Goal: Communication & Community: Answer question/provide support

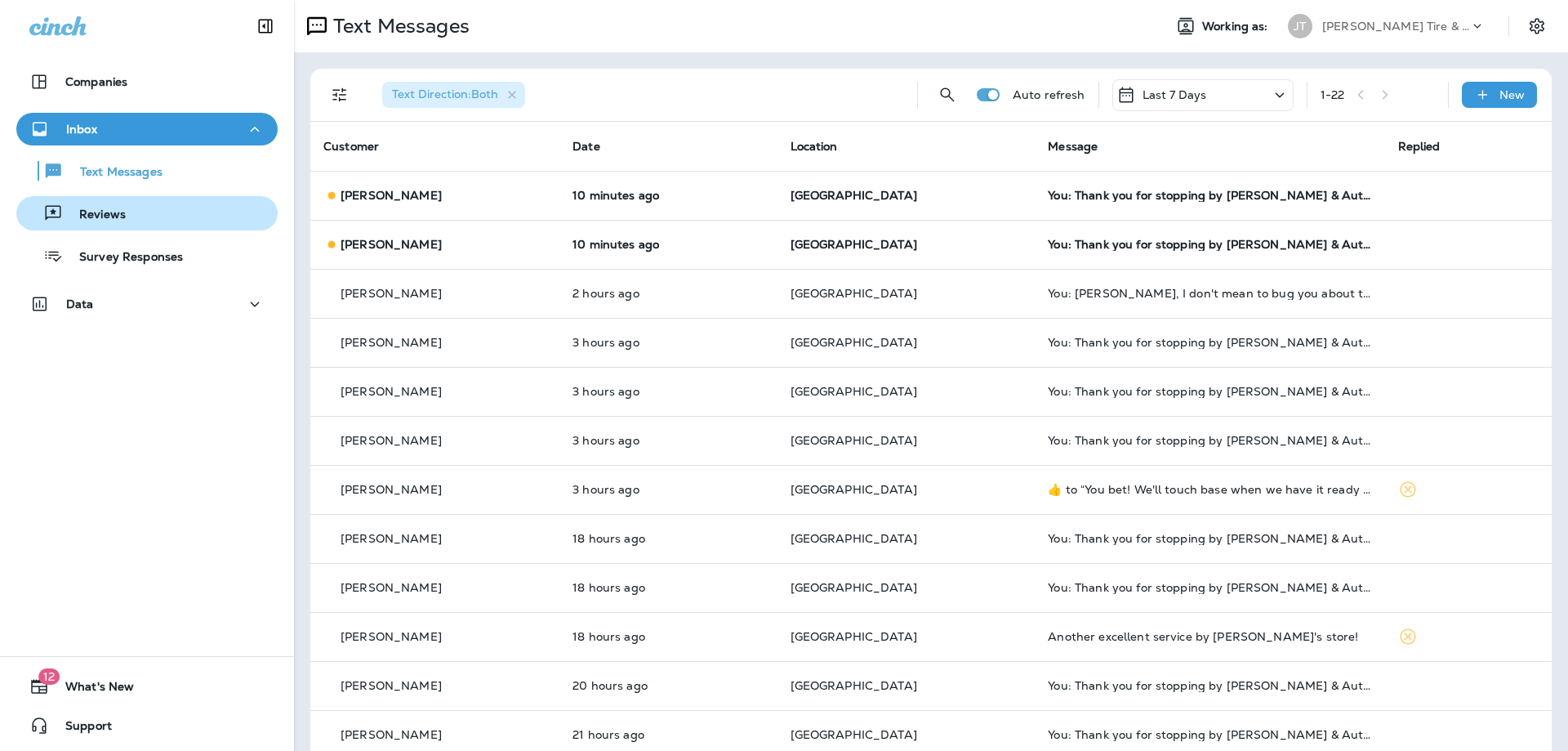
click at [119, 207] on p "Reviews" at bounding box center [94, 215] width 63 height 16
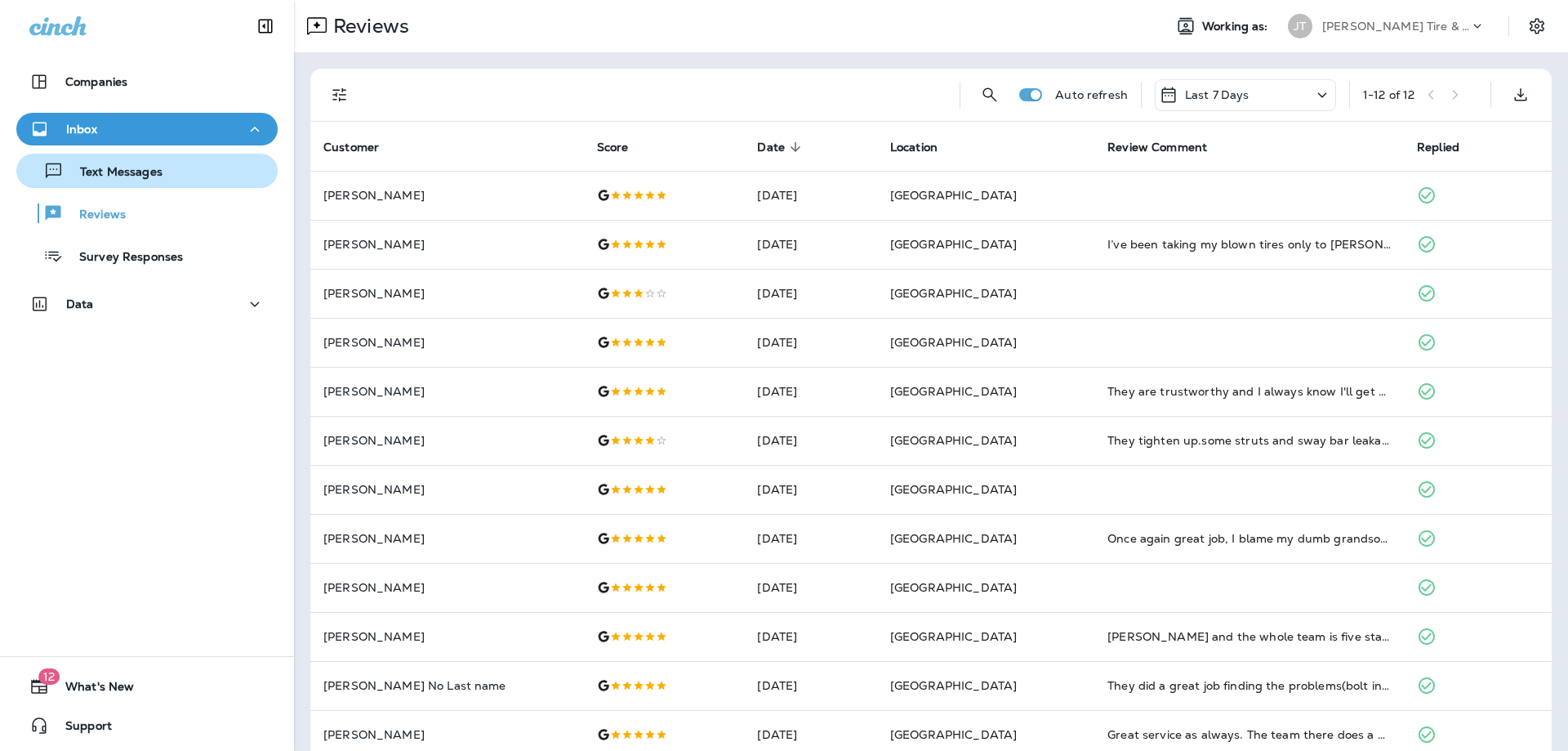
click at [130, 170] on p "Text Messages" at bounding box center [113, 172] width 99 height 16
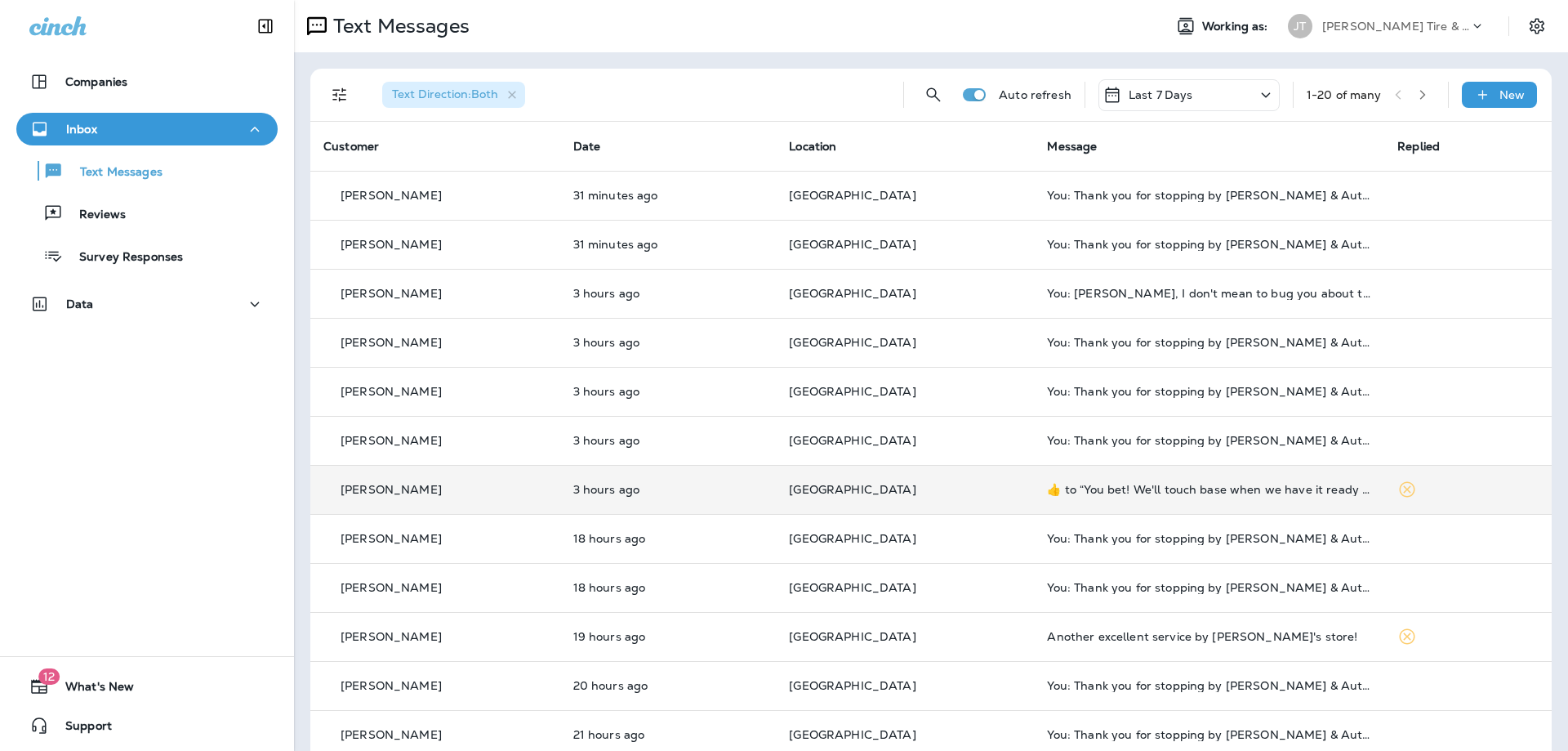
click at [476, 488] on div "[PERSON_NAME]" at bounding box center [435, 489] width 224 height 18
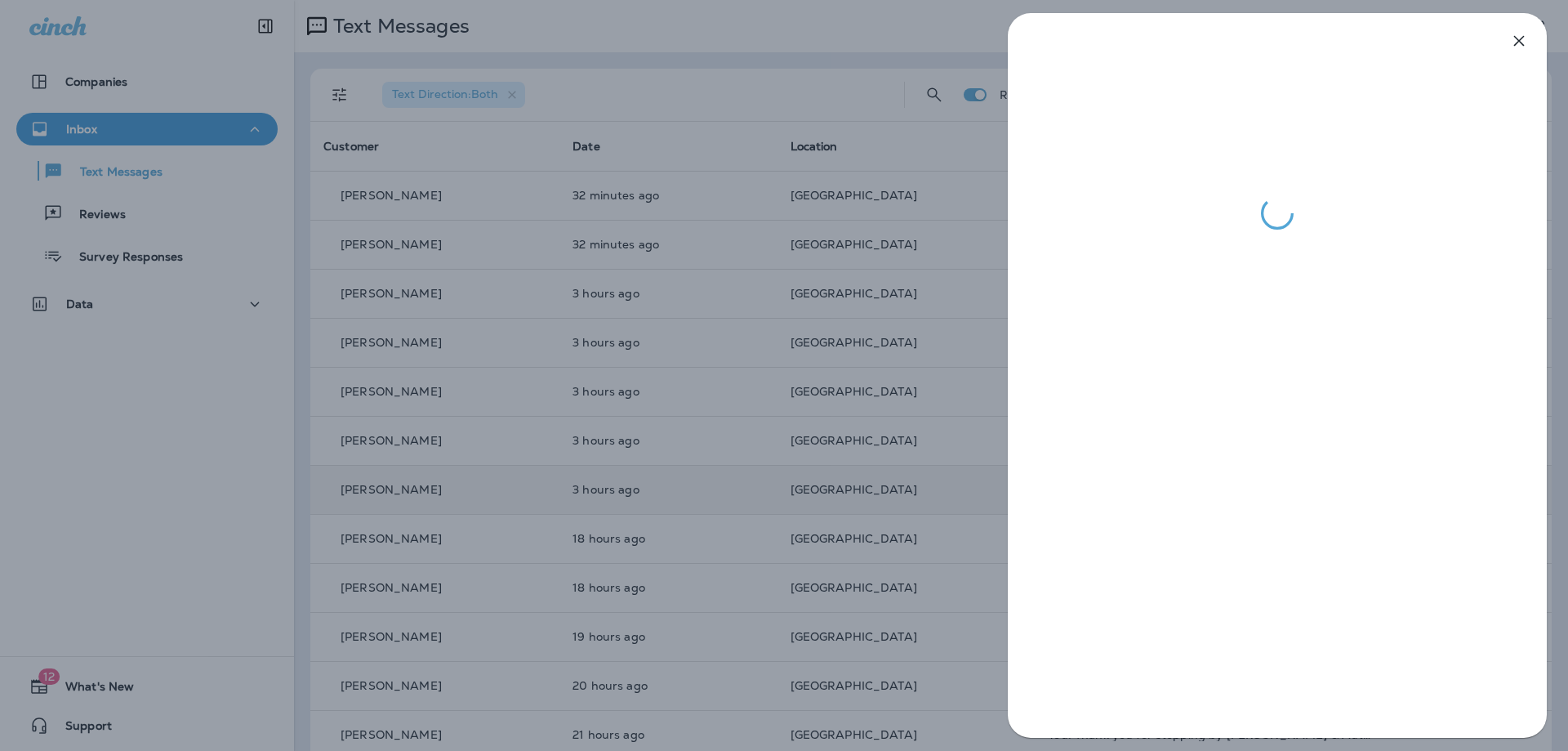
click at [1176, 635] on div at bounding box center [1276, 376] width 539 height 724
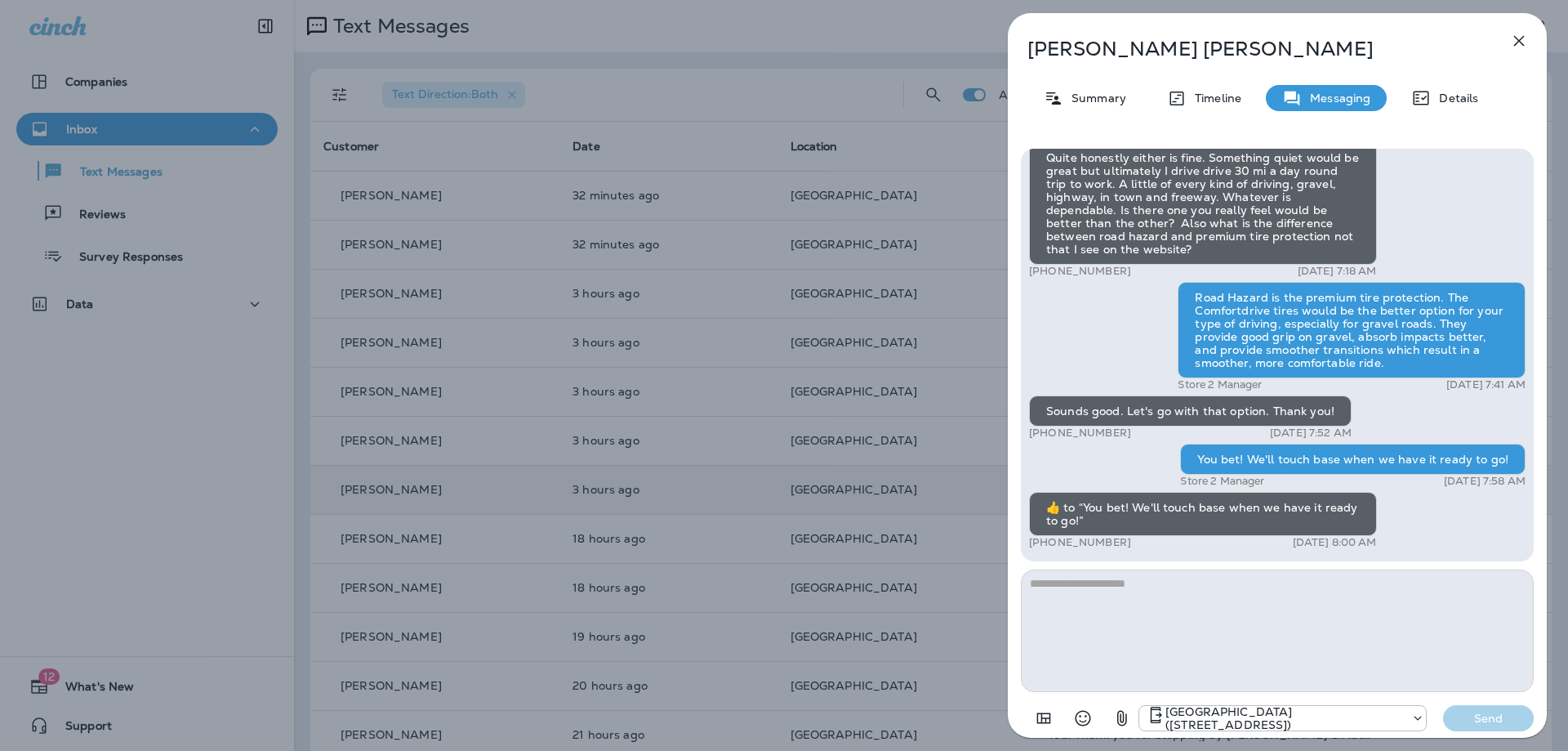
click at [1518, 34] on icon "button" at bounding box center [1518, 40] width 19 height 19
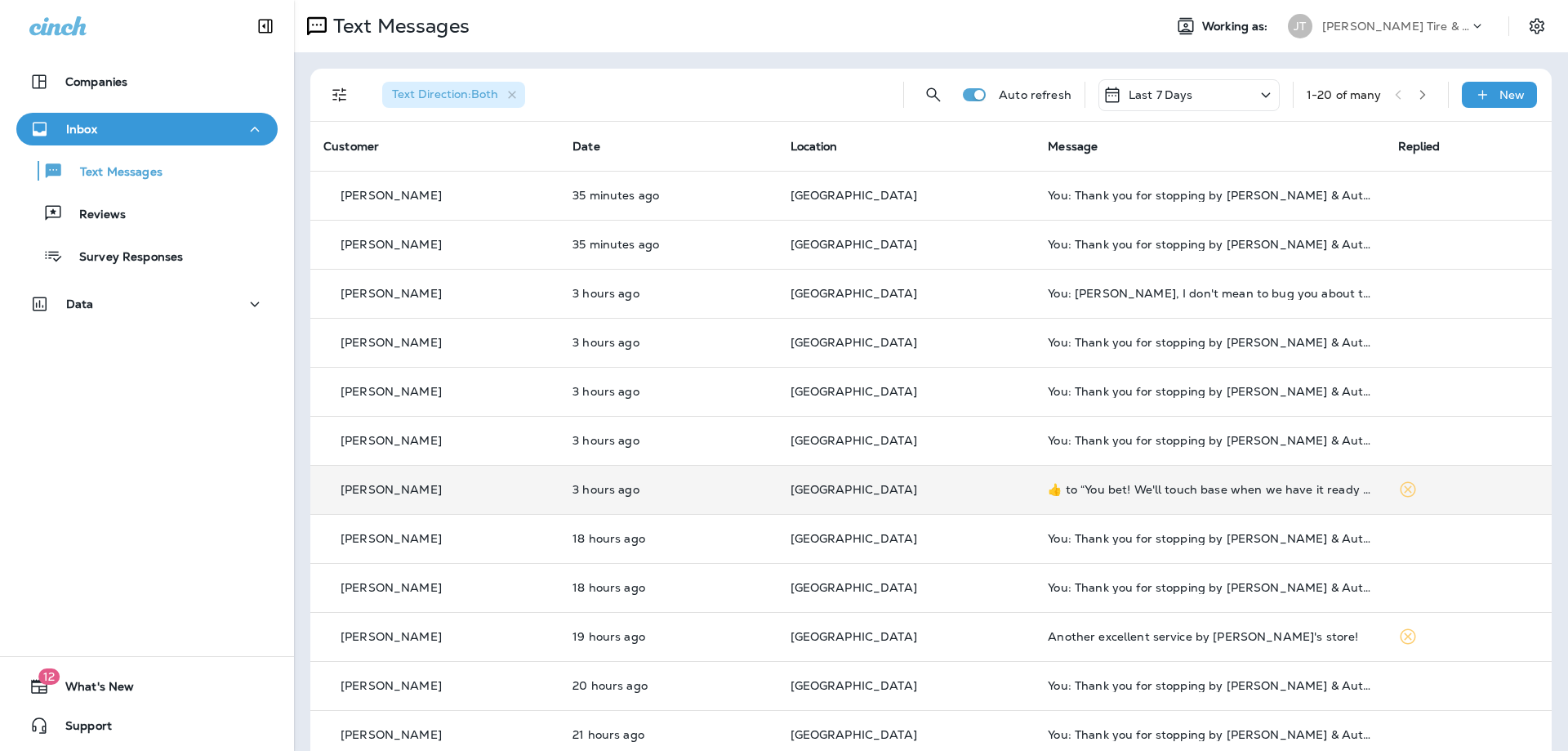
click at [456, 488] on div "[PERSON_NAME]" at bounding box center [435, 489] width 223 height 18
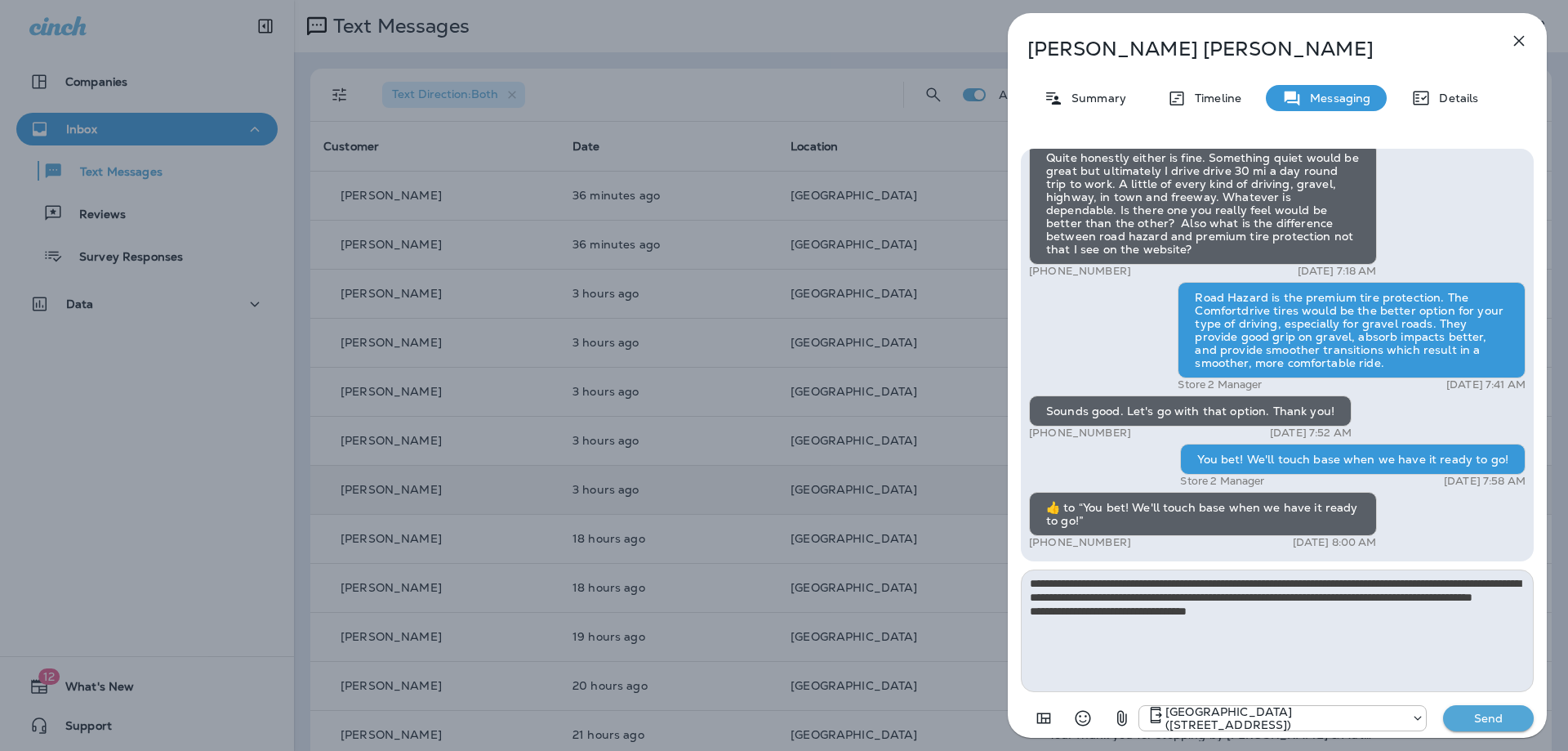
click at [1273, 605] on textarea "**********" at bounding box center [1276, 631] width 512 height 123
type textarea "**********"
click at [1497, 718] on p "Send" at bounding box center [1489, 718] width 69 height 15
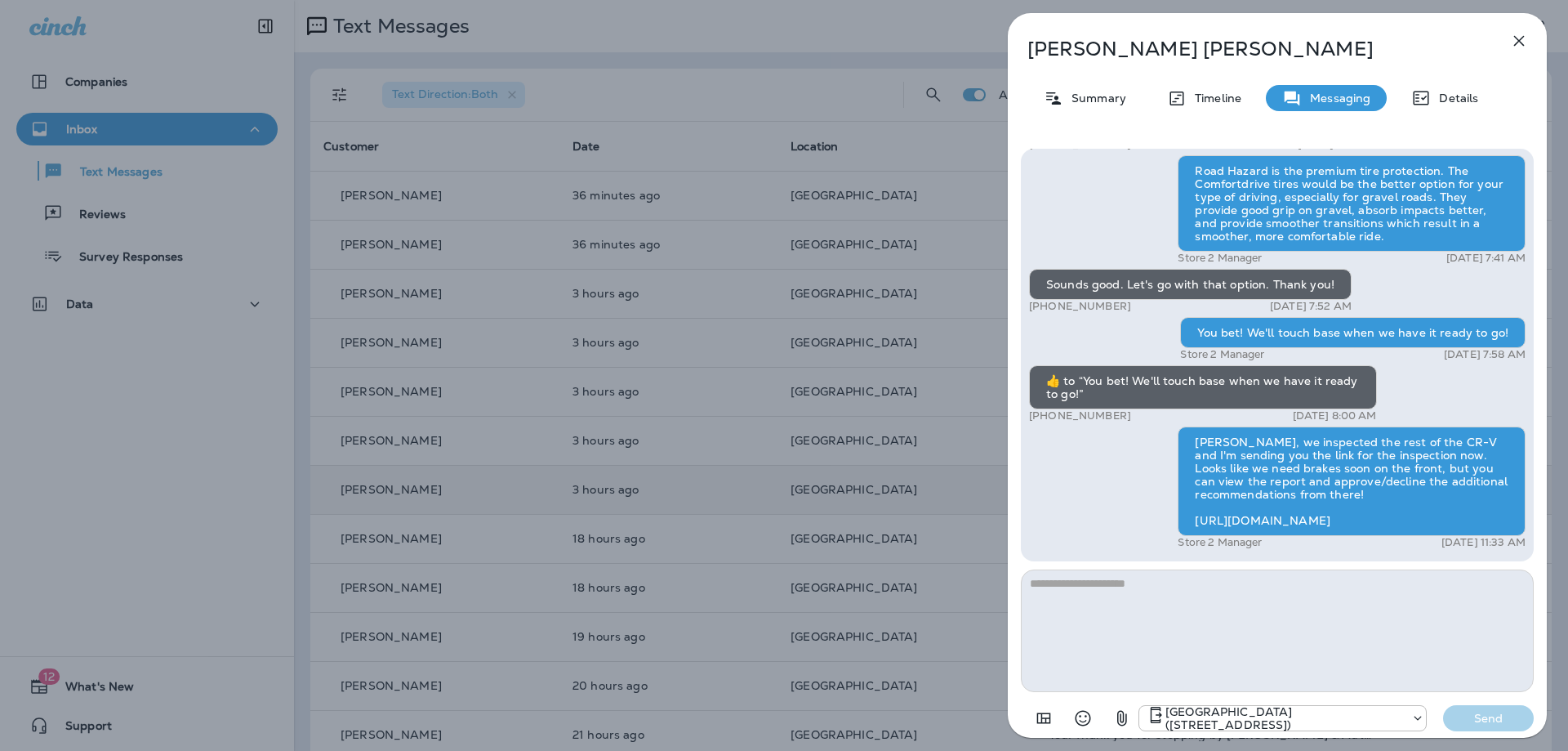
click at [1514, 33] on icon "button" at bounding box center [1518, 40] width 19 height 19
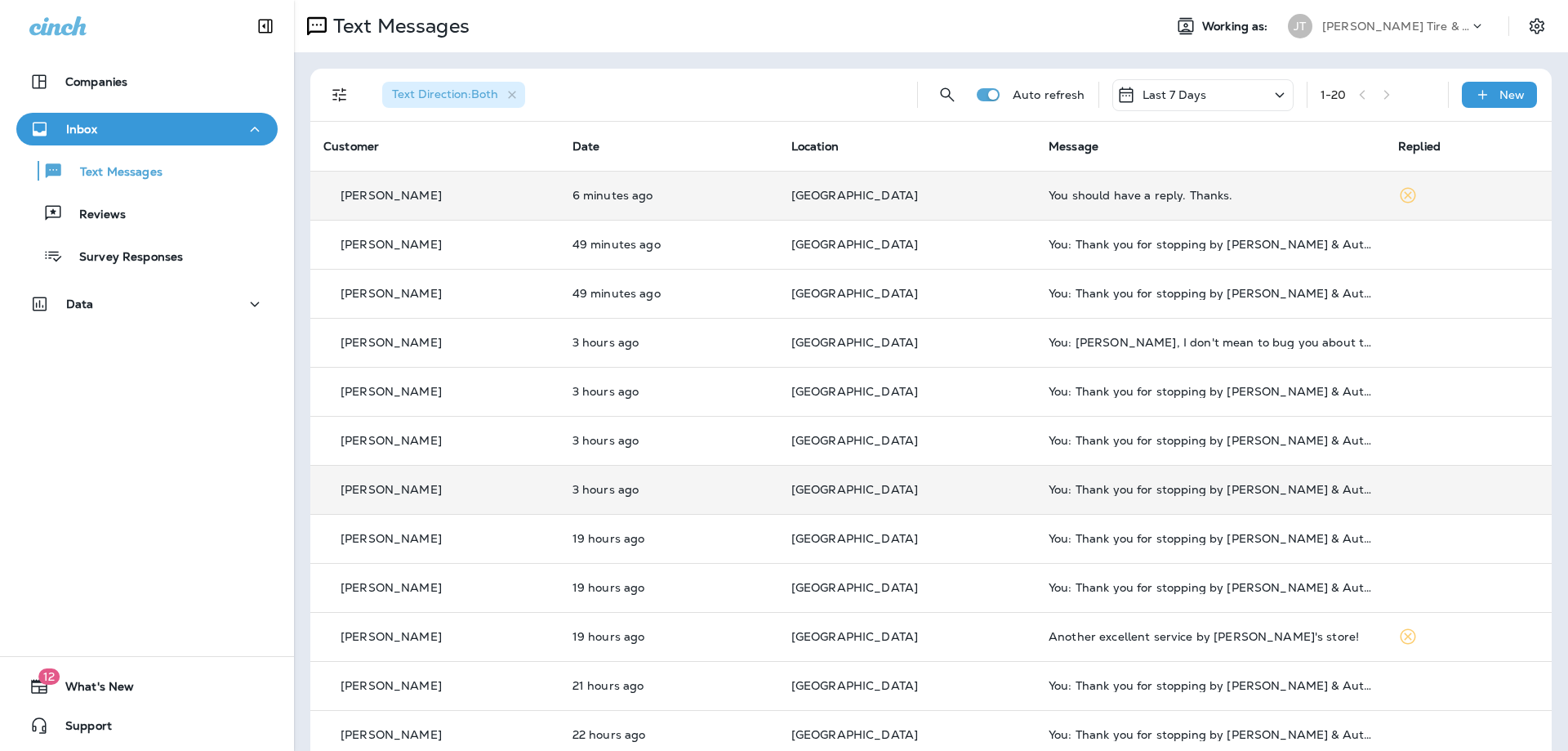
click at [507, 202] on div "[PERSON_NAME]" at bounding box center [435, 196] width 223 height 18
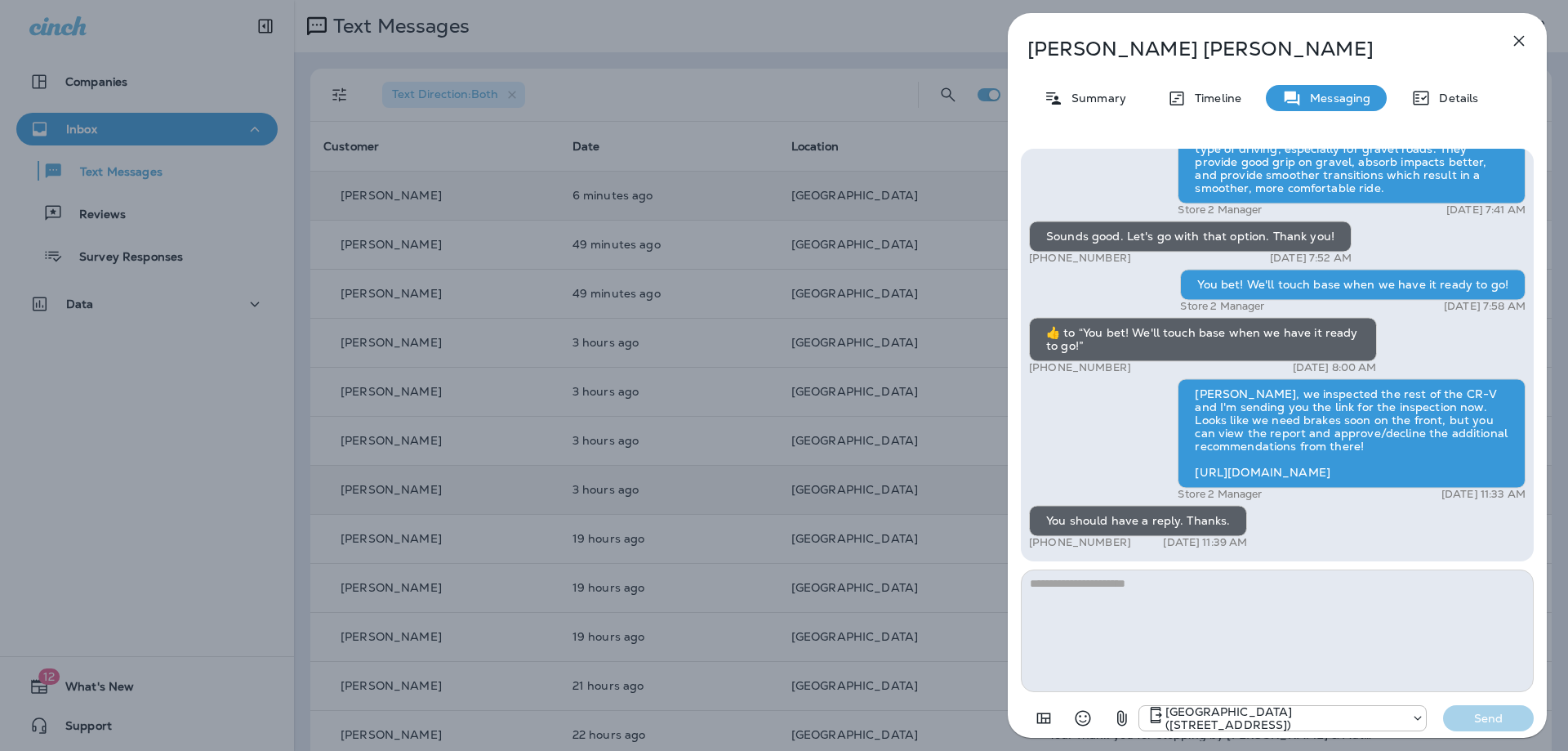
click at [1201, 607] on textarea at bounding box center [1276, 631] width 512 height 123
type textarea "*"
type textarea "**********"
click at [1501, 717] on p "Send" at bounding box center [1489, 718] width 69 height 15
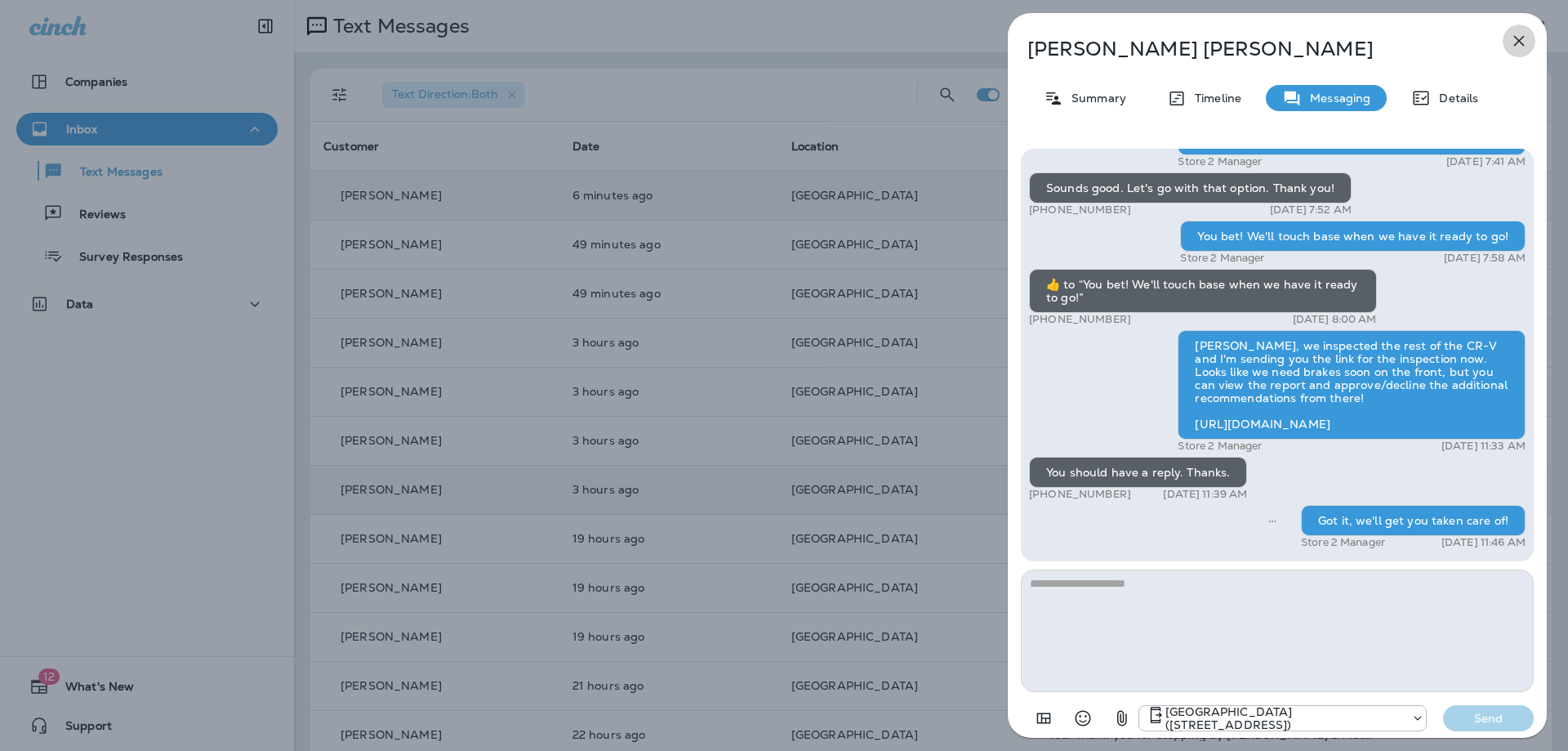
click at [1521, 42] on icon "button" at bounding box center [1518, 40] width 19 height 19
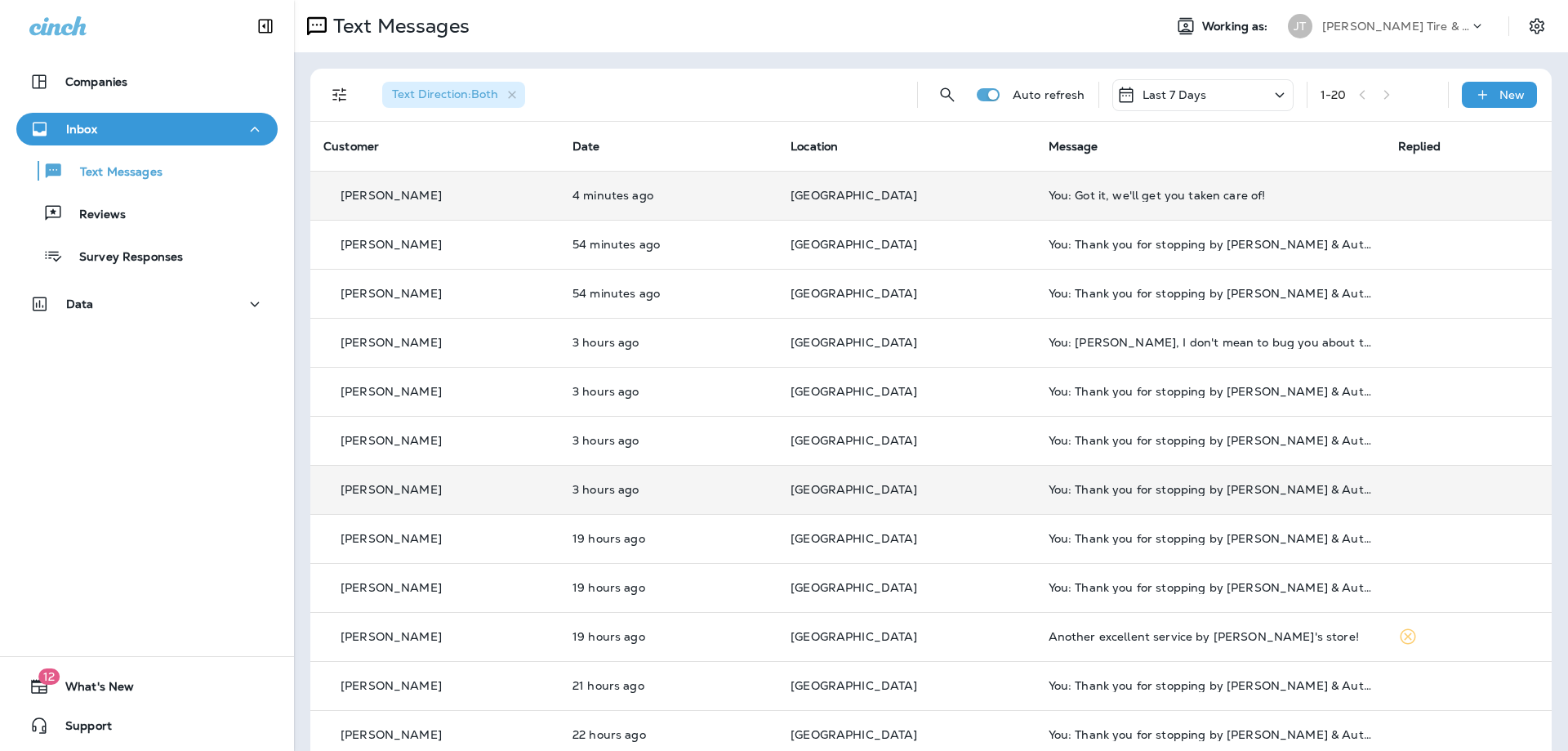
click at [495, 178] on td "[PERSON_NAME]" at bounding box center [435, 195] width 249 height 49
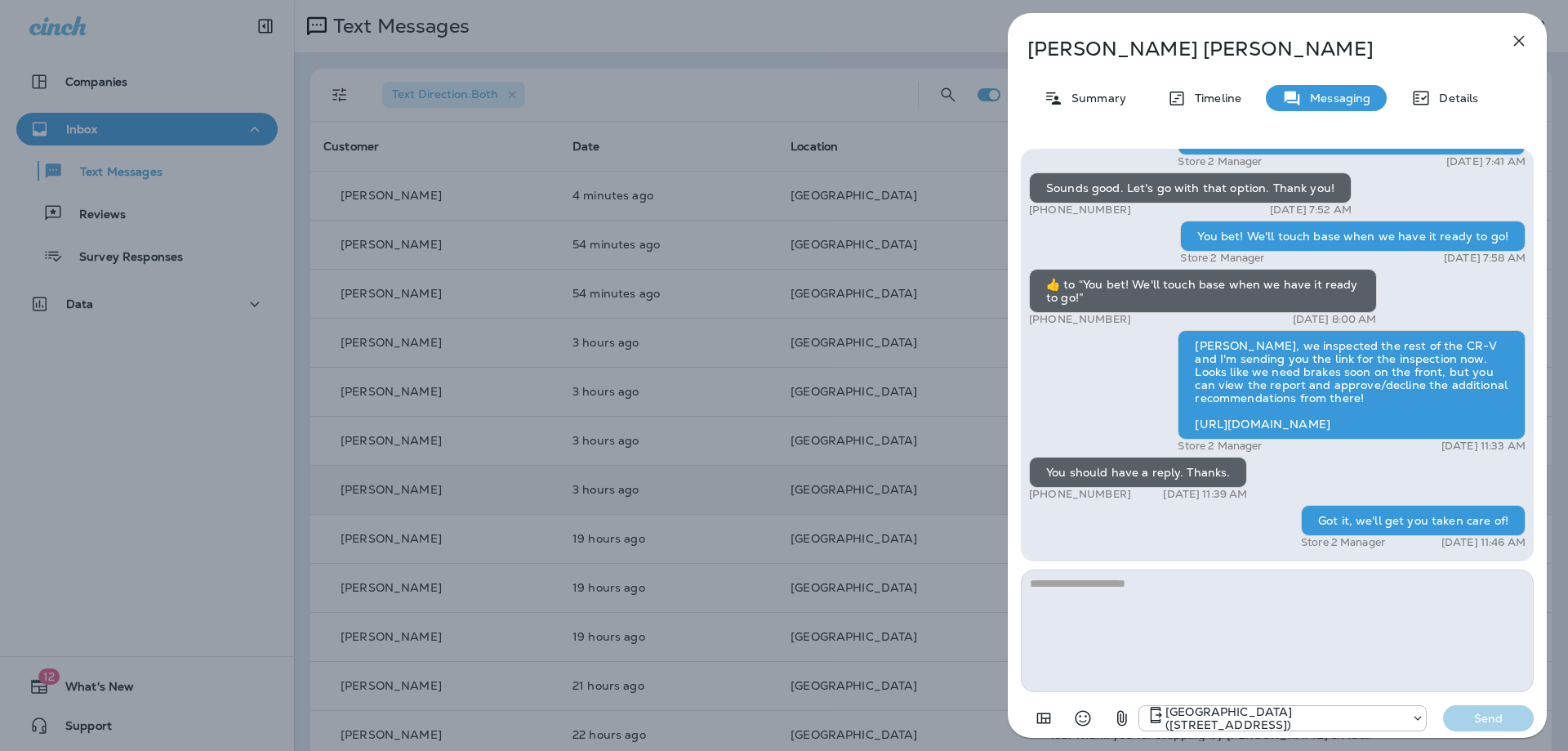
click at [1534, 43] on button "button" at bounding box center [1518, 40] width 33 height 33
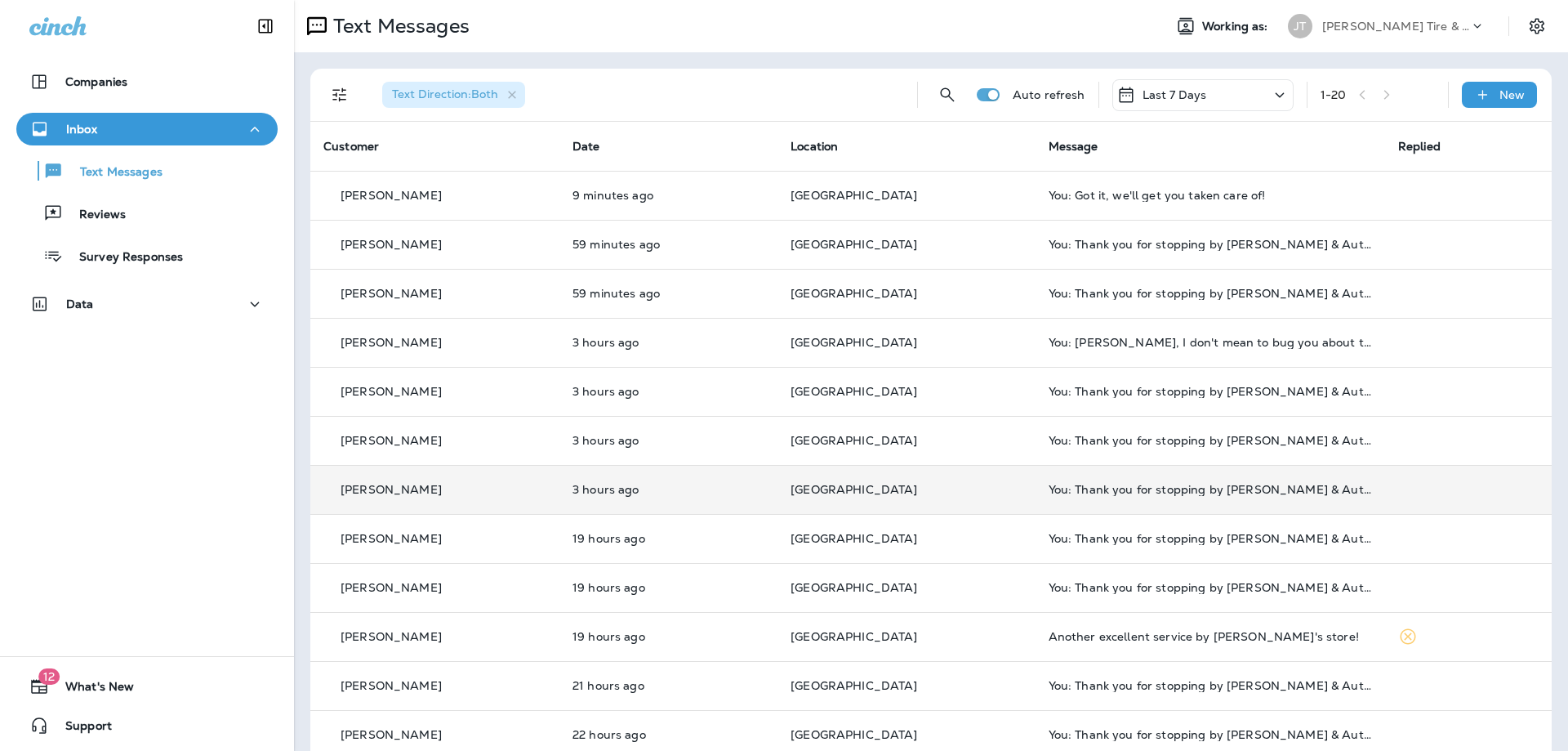
click at [149, 491] on div "Companies Inbox Text Messages Reviews Survey Responses Data 12 What's New Suppo…" at bounding box center [147, 376] width 294 height 751
click at [1501, 90] on p "New" at bounding box center [1512, 95] width 25 height 13
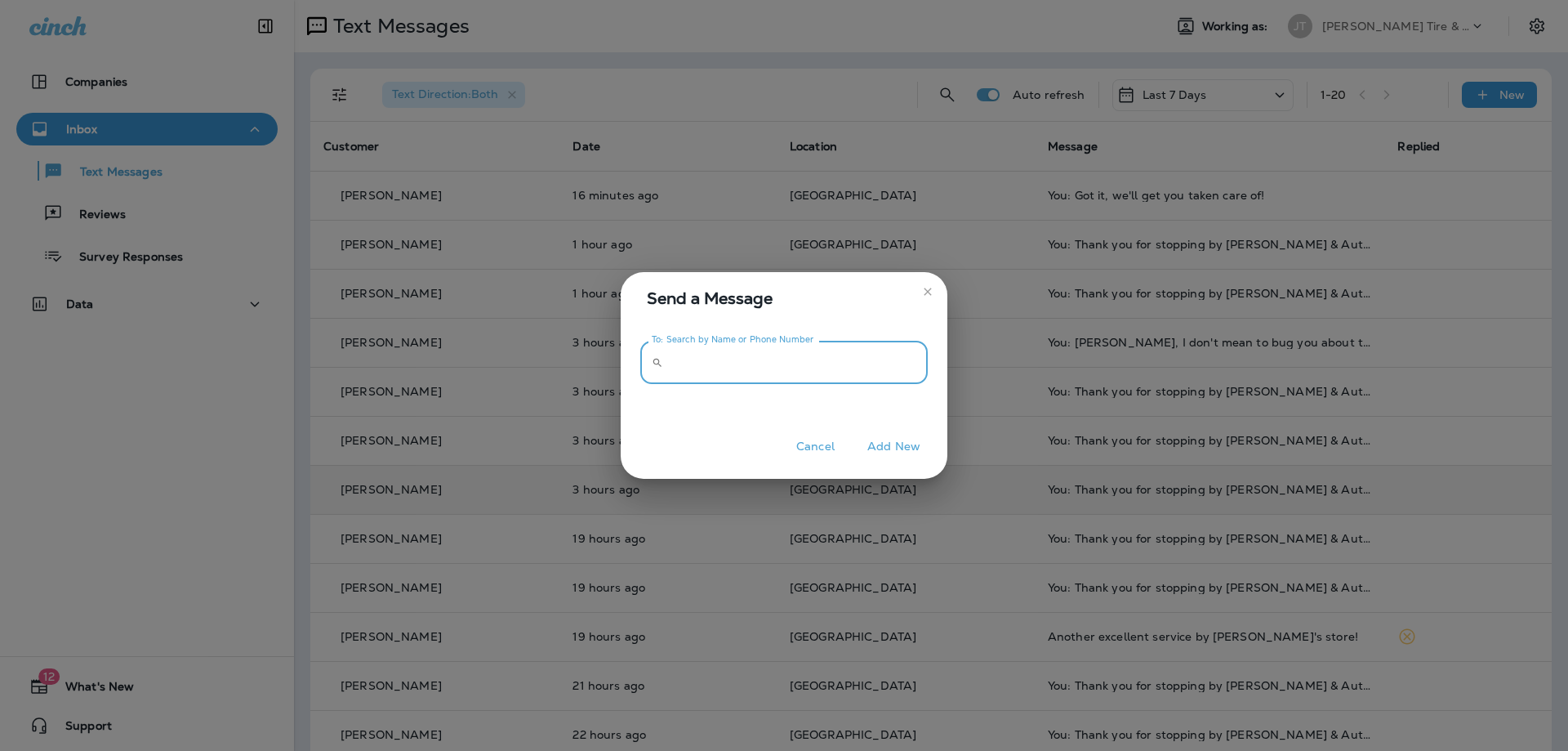
click at [716, 368] on input "To: Search by Name or Phone Number" at bounding box center [798, 362] width 258 height 43
type input "**********"
click at [903, 451] on button "Add New" at bounding box center [893, 447] width 69 height 25
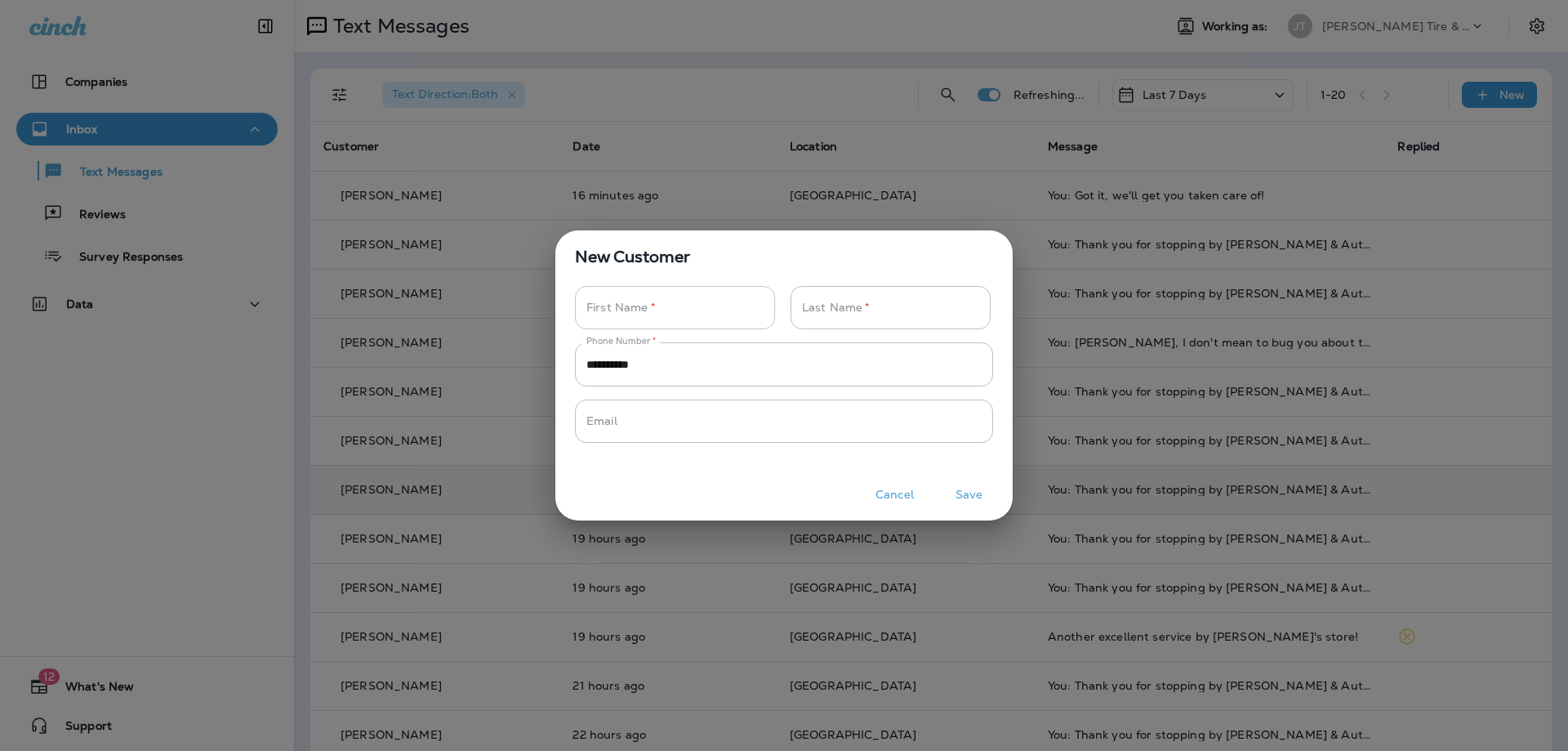
click at [715, 308] on input "Phone Number   *" at bounding box center [666, 308] width 182 height 43
type input "*"
type input "******"
type input "*"
click at [967, 493] on button "Save" at bounding box center [968, 494] width 61 height 25
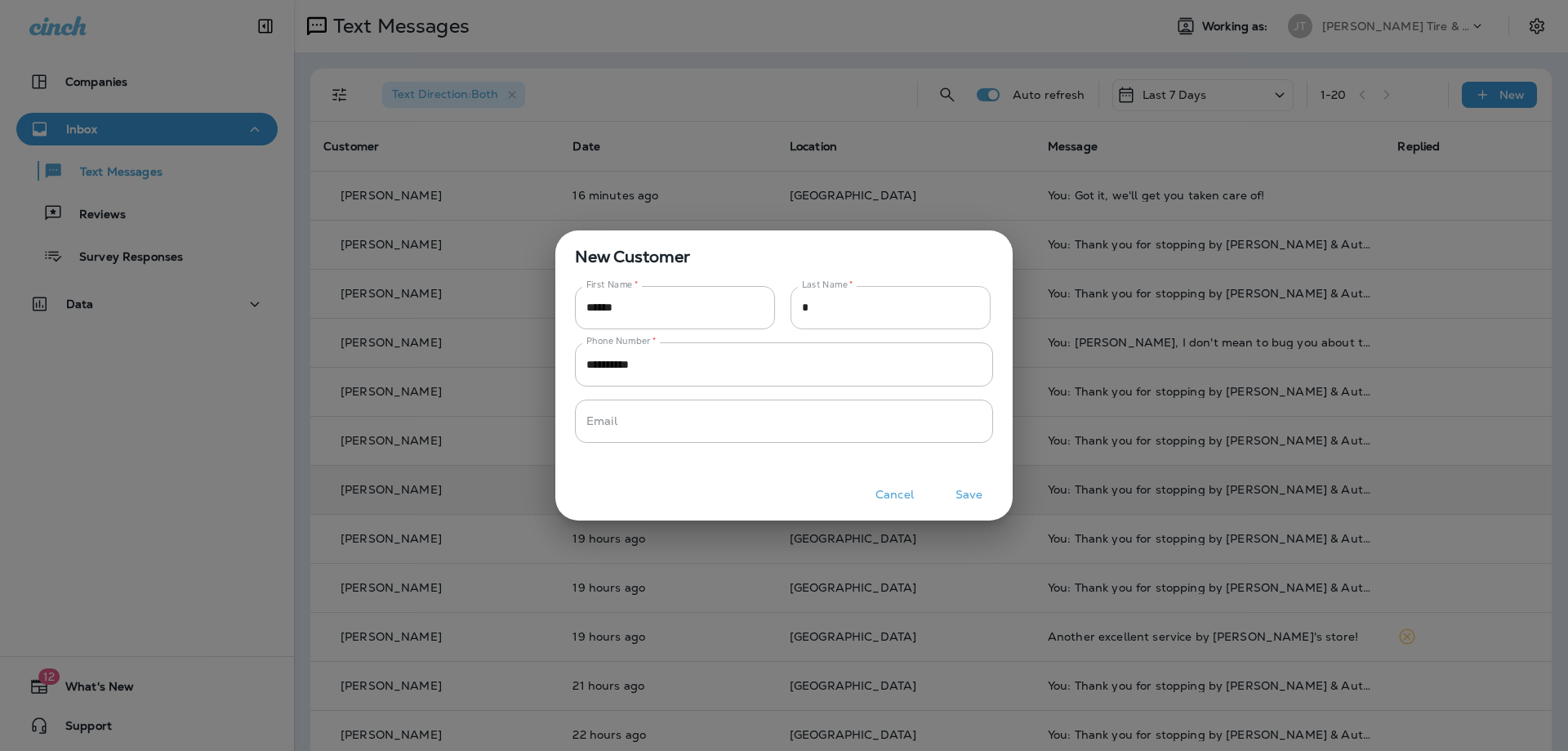
click at [850, 304] on input "*" at bounding box center [882, 308] width 182 height 43
click at [966, 493] on button "Save" at bounding box center [968, 494] width 61 height 25
click at [839, 300] on input "Phone Number   *" at bounding box center [872, 308] width 162 height 43
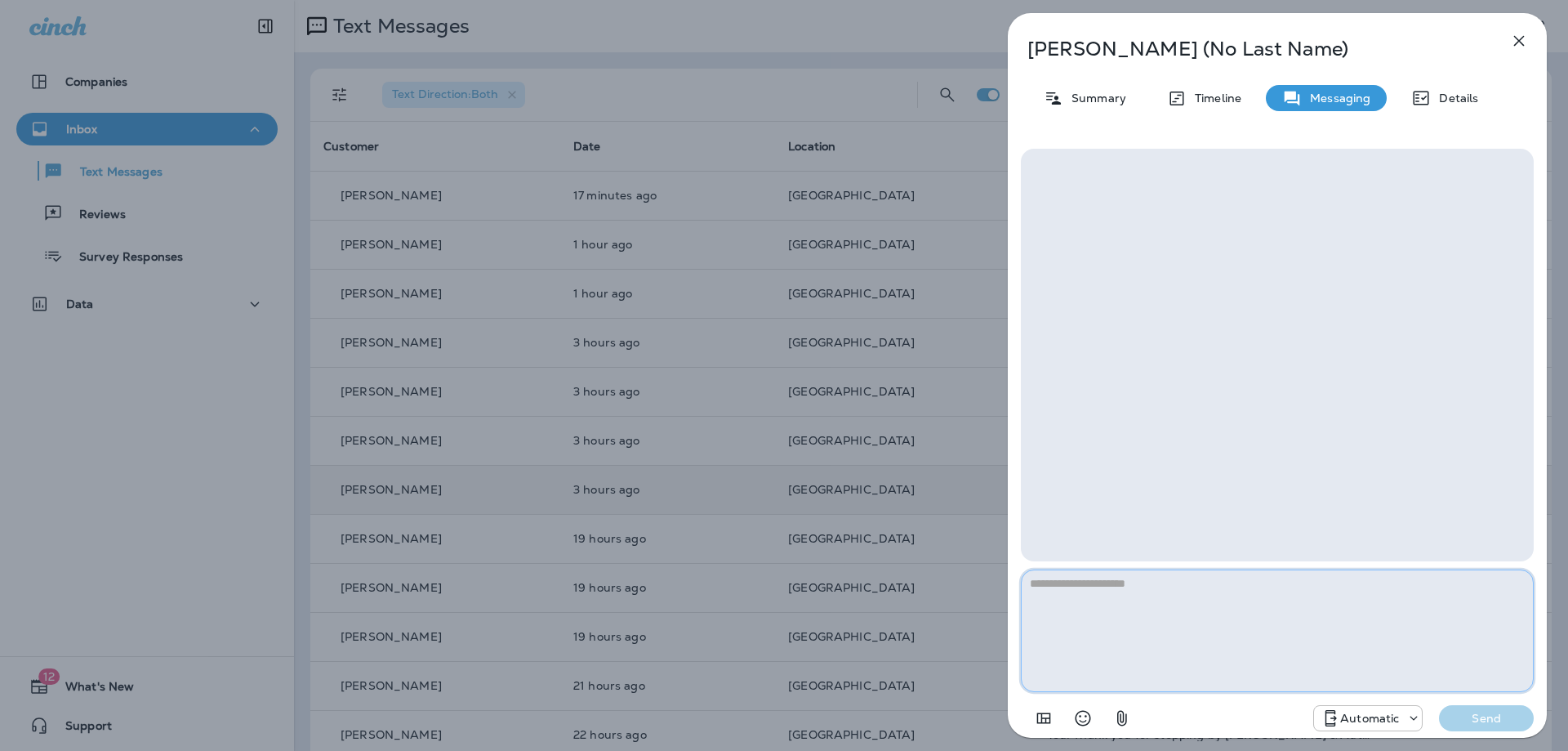
click at [1171, 616] on textarea at bounding box center [1276, 631] width 512 height 123
click at [1228, 595] on textarea at bounding box center [1276, 631] width 512 height 123
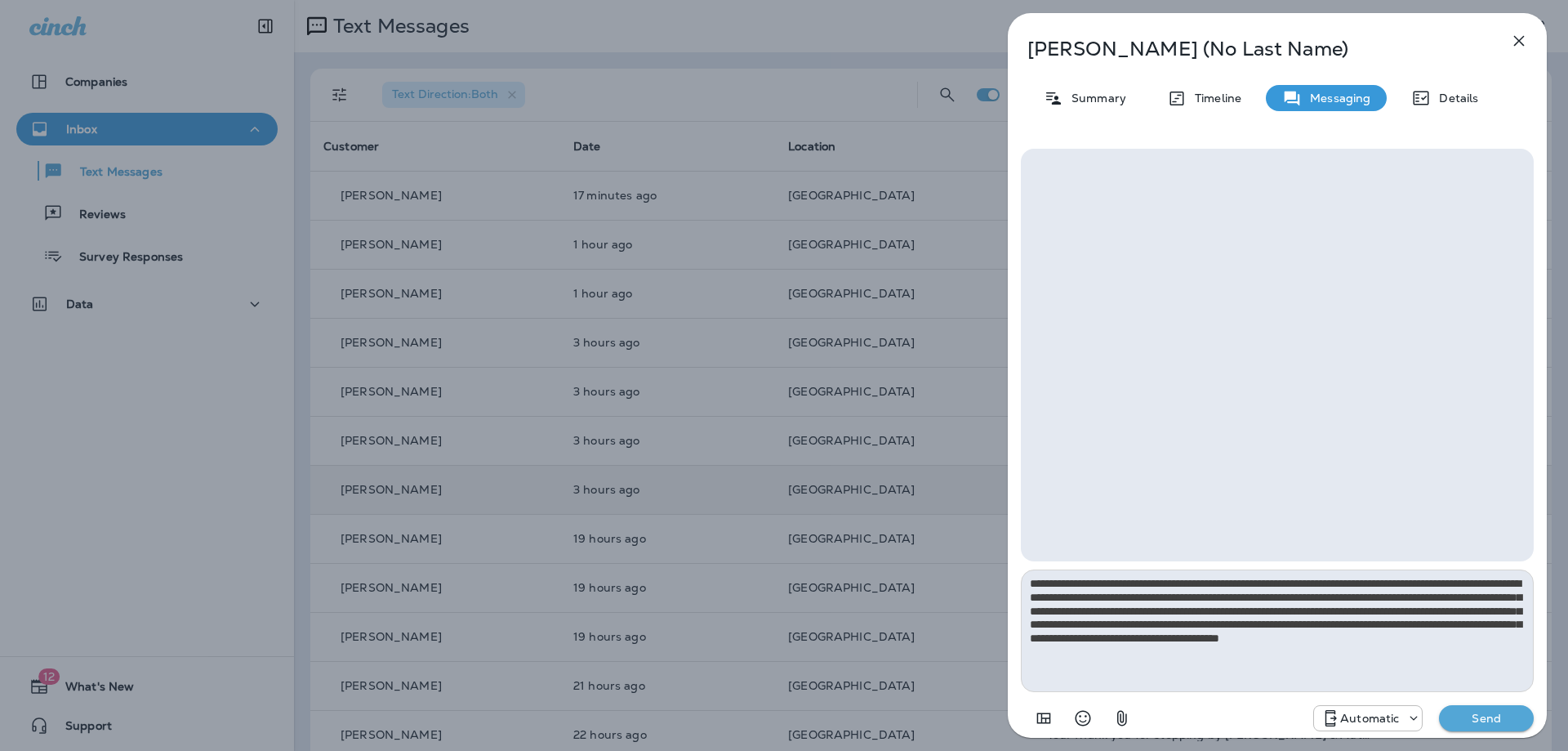
click at [1382, 708] on div "Automatic" at bounding box center [1367, 718] width 109 height 26
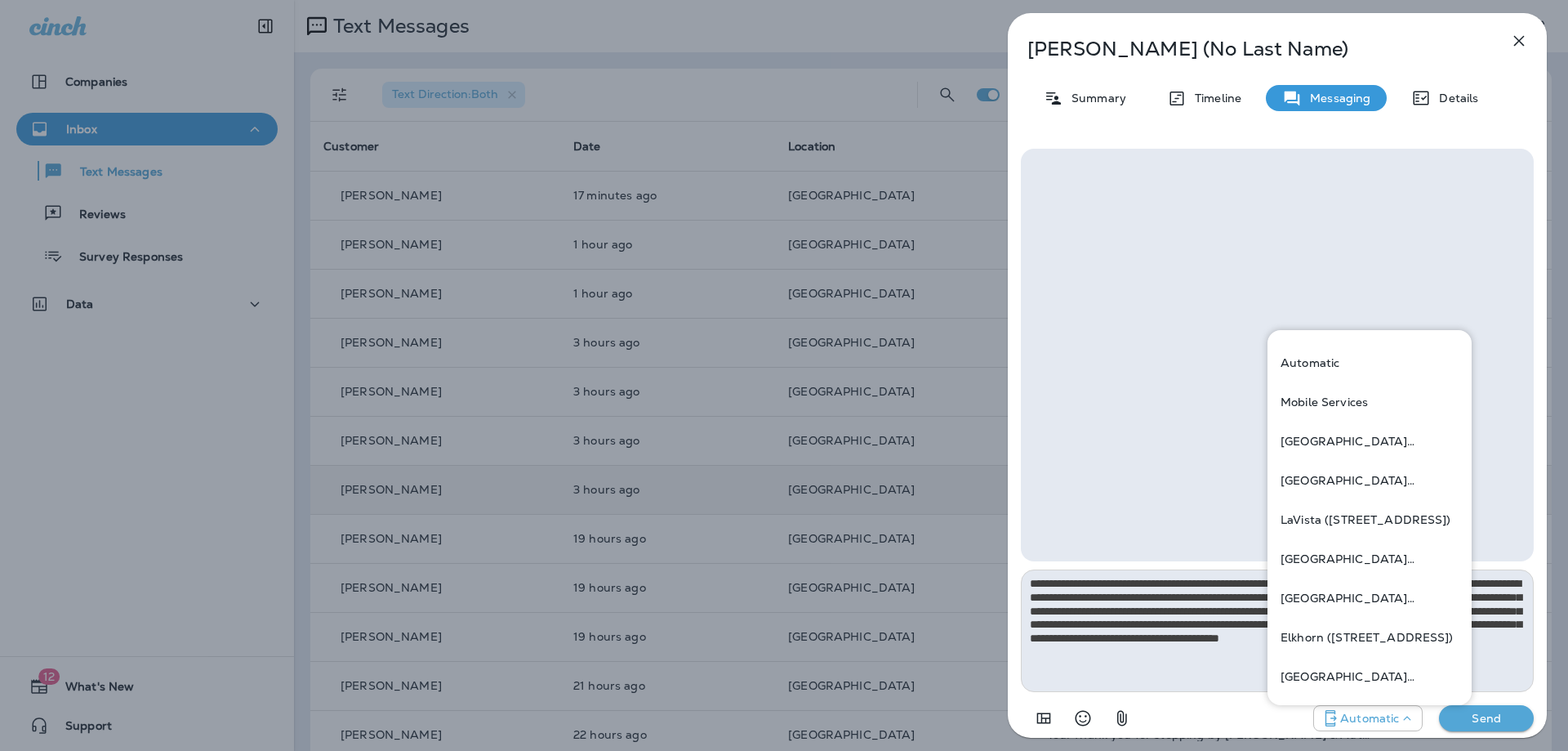
scroll to position [601, 0]
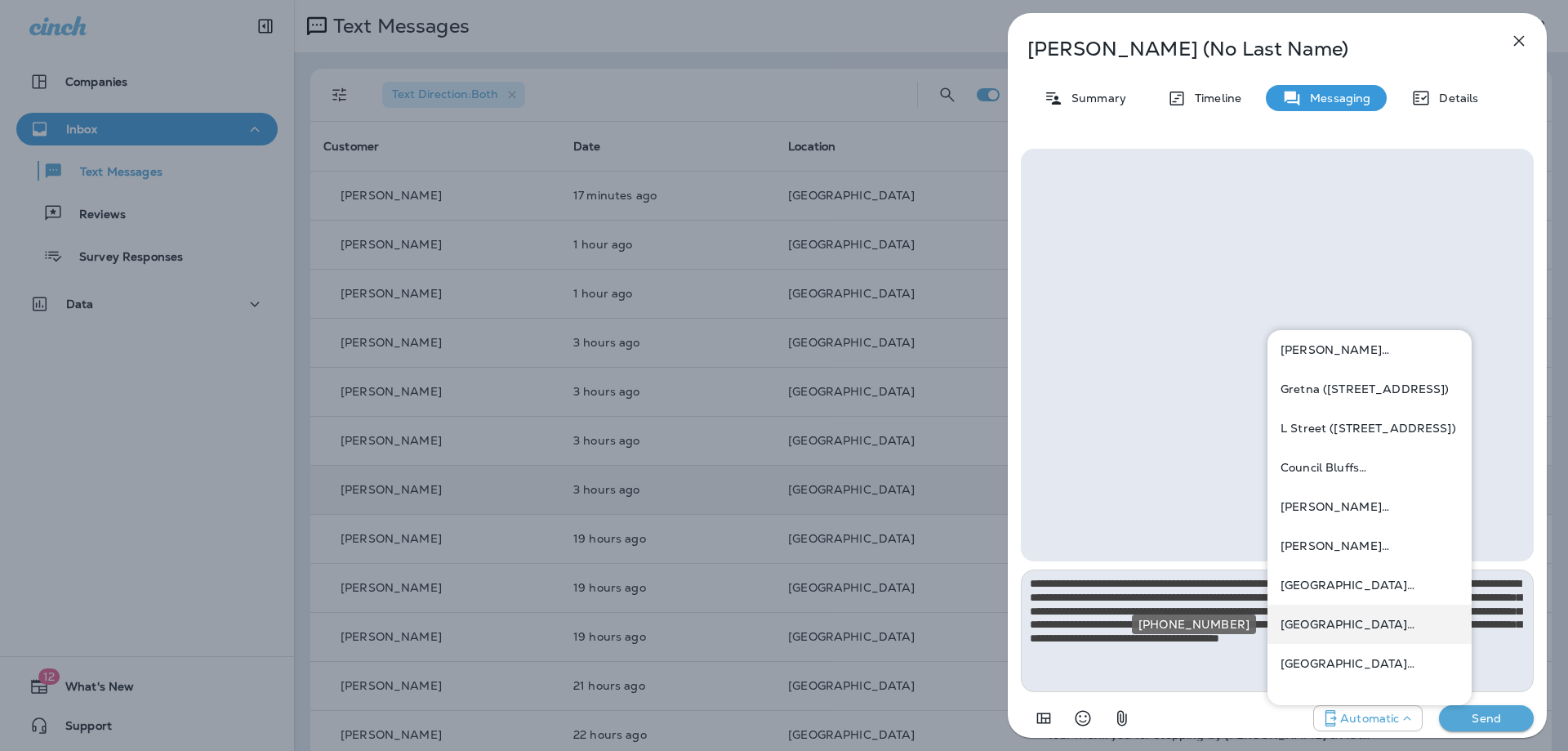
click at [1377, 623] on p "[GEOGRAPHIC_DATA] ([STREET_ADDRESS])" at bounding box center [1369, 625] width 178 height 13
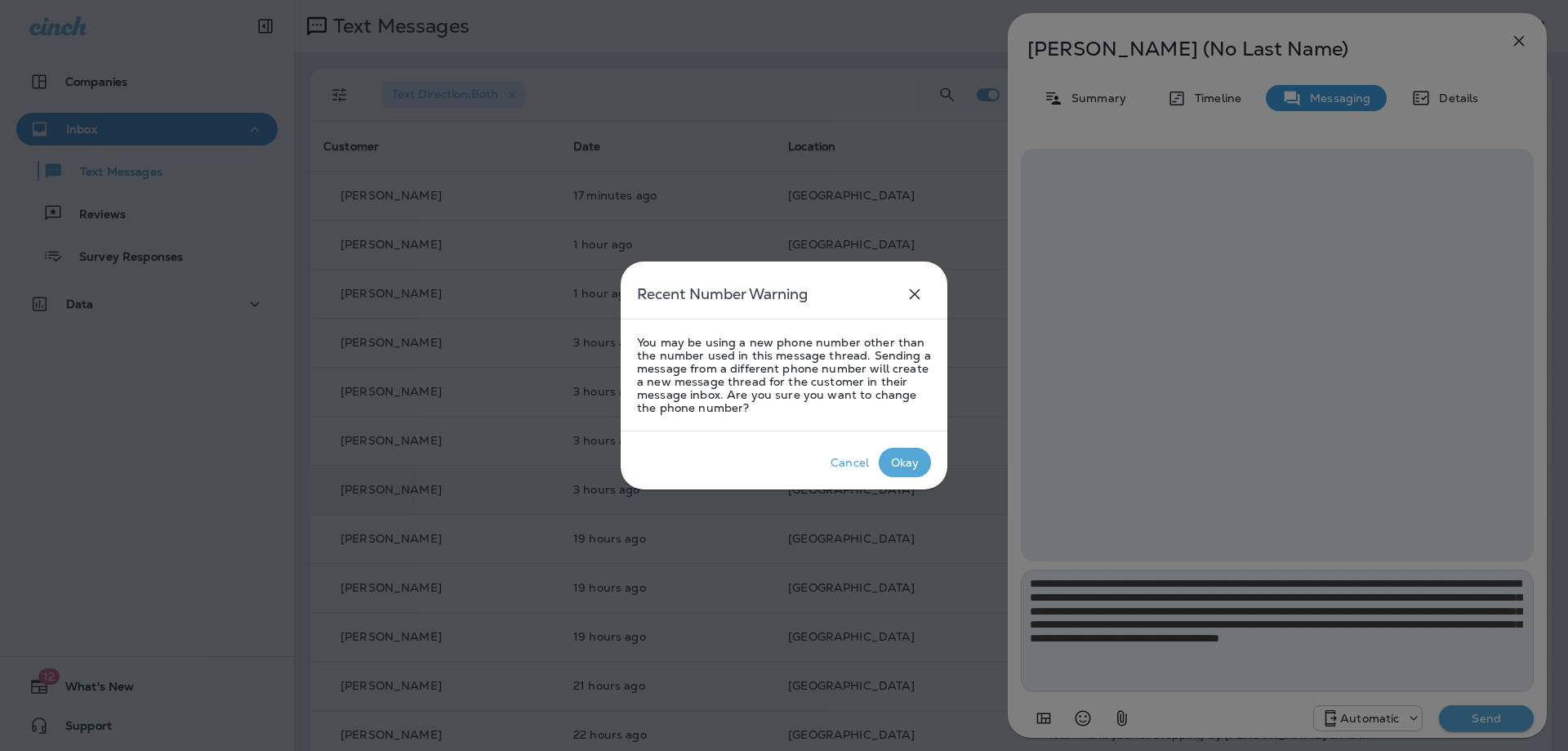
click at [912, 463] on div "Okay" at bounding box center [905, 462] width 28 height 13
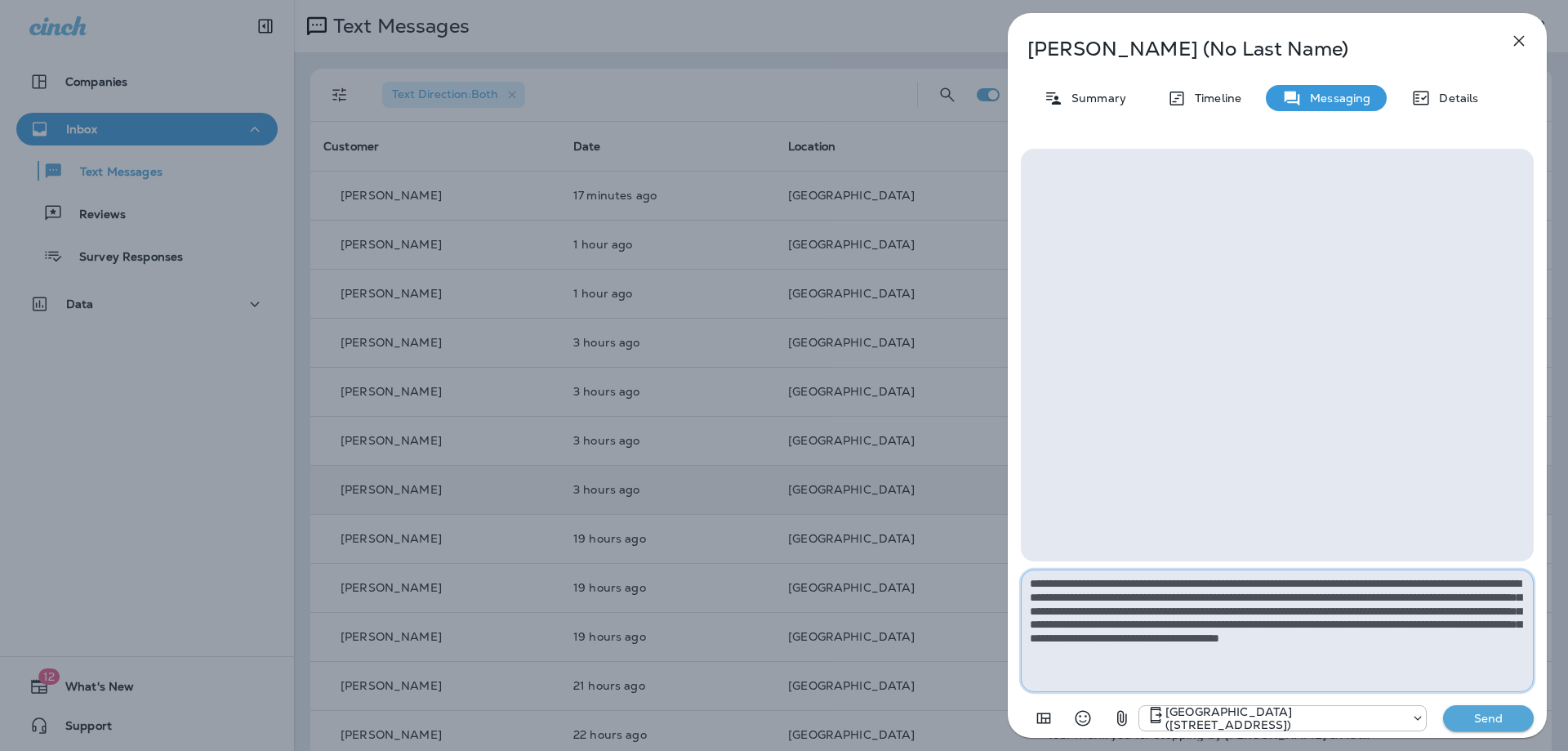
click at [1289, 660] on textarea "**********" at bounding box center [1276, 631] width 512 height 123
paste textarea "**********"
type textarea "**********"
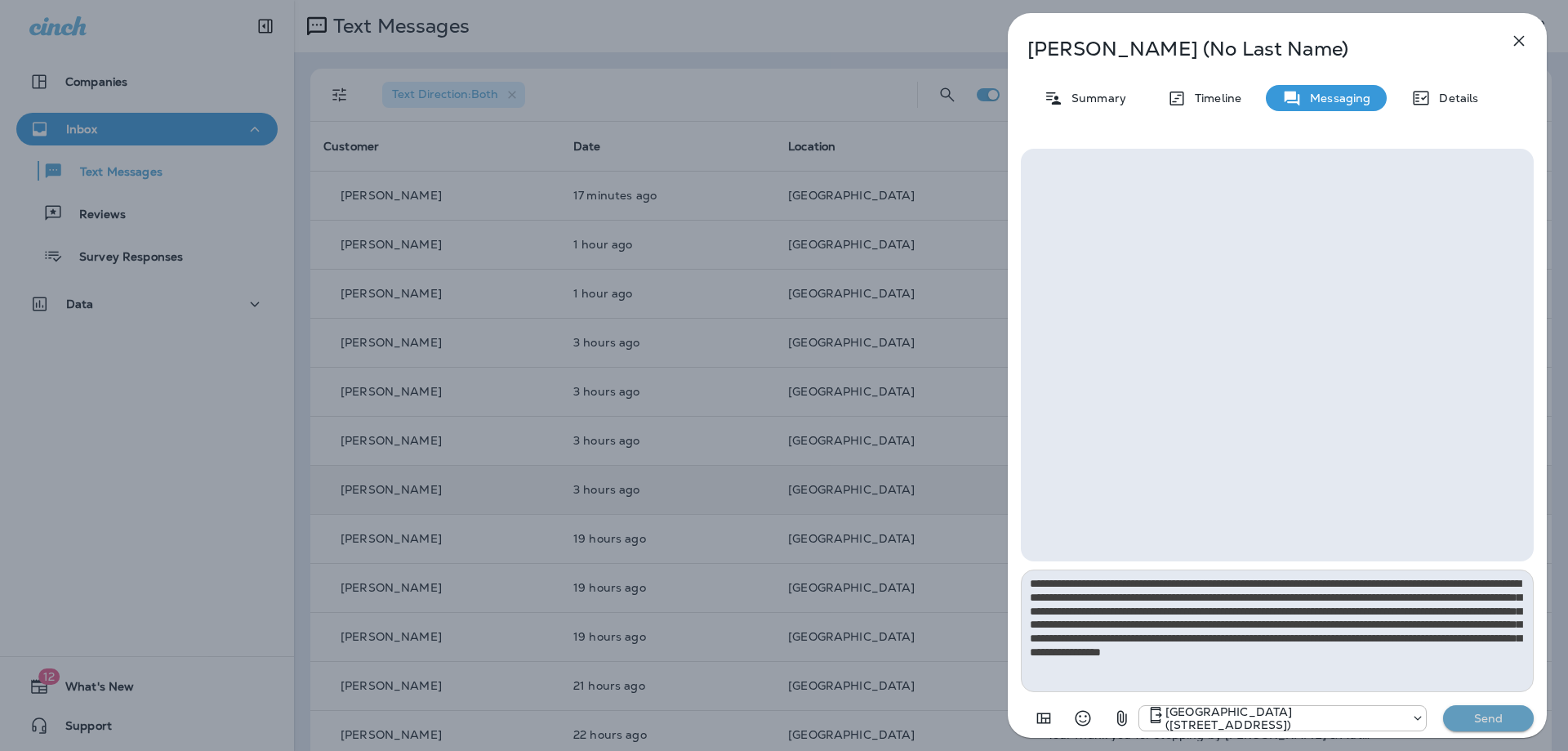
click at [1489, 721] on p "Send" at bounding box center [1489, 718] width 69 height 15
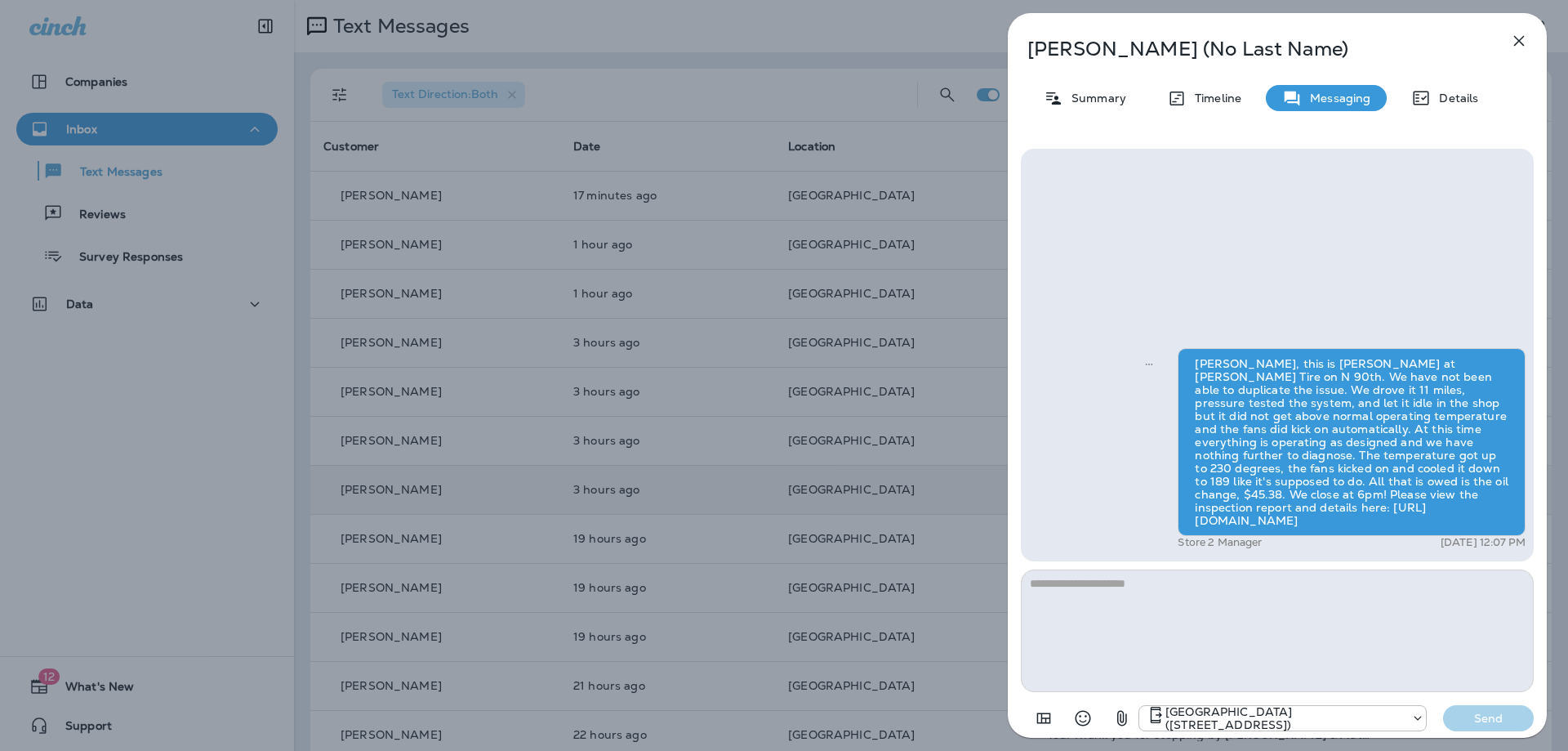
click at [1518, 38] on icon "button" at bounding box center [1518, 40] width 19 height 19
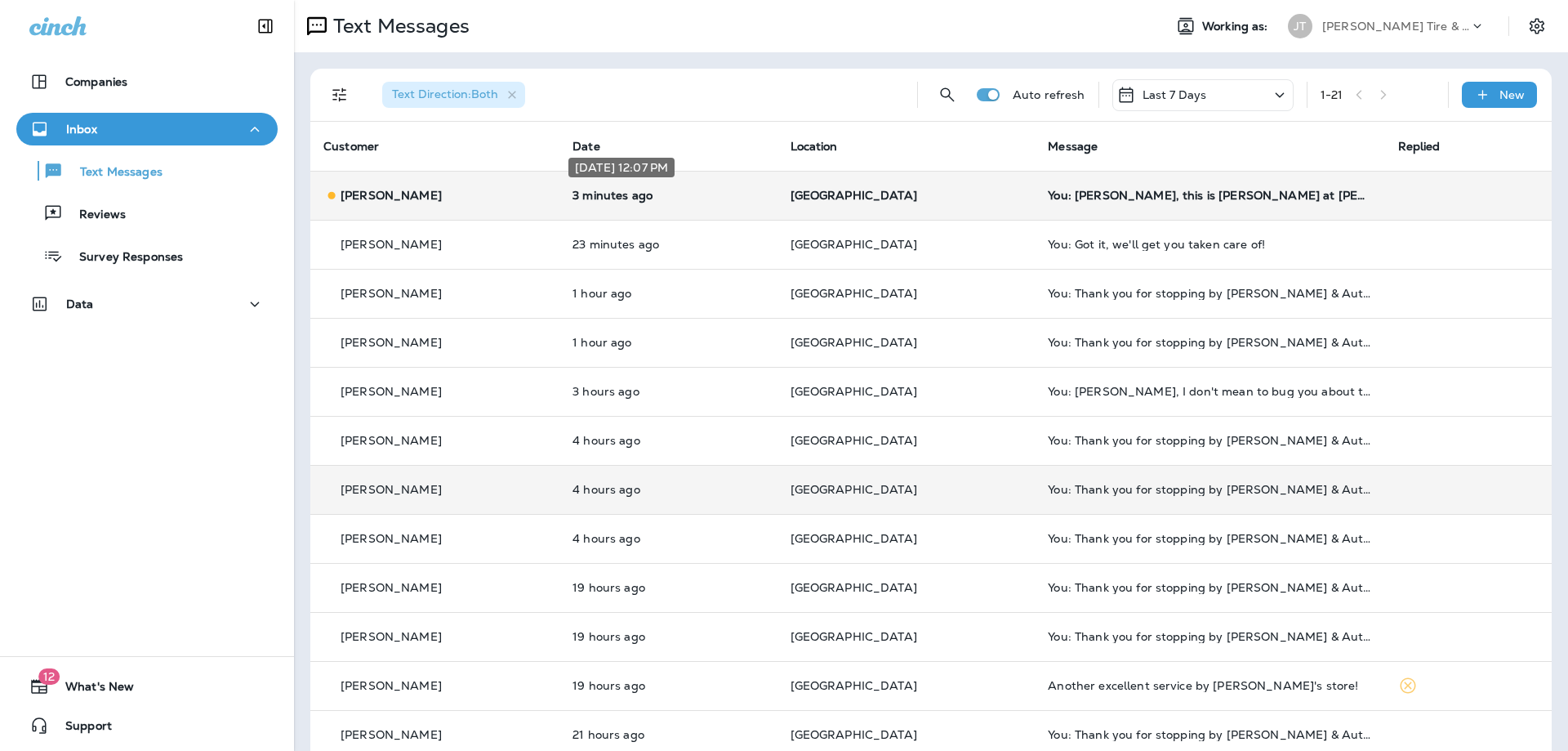
click at [692, 196] on p "3 minutes ago" at bounding box center [668, 196] width 191 height 13
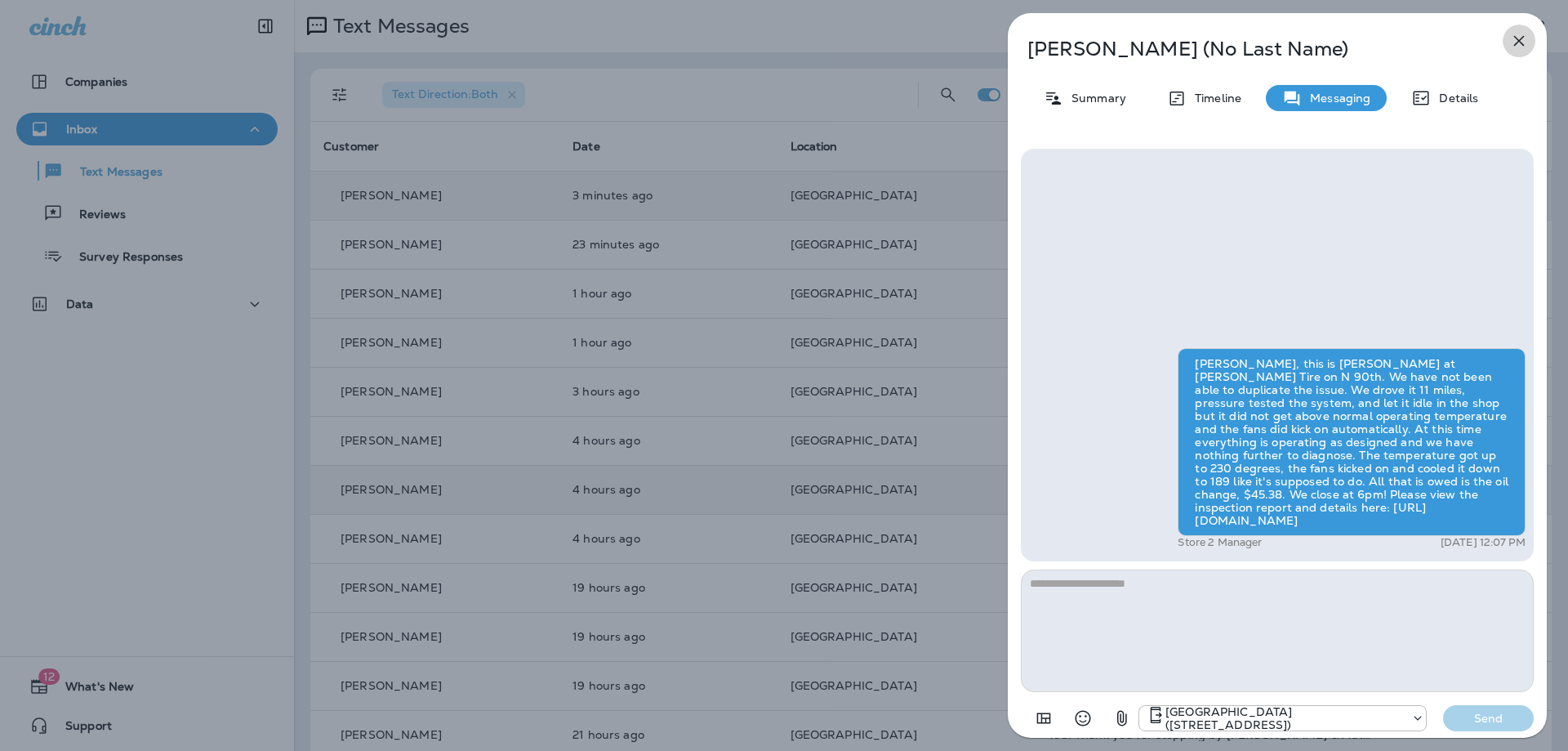
click at [1521, 32] on icon "button" at bounding box center [1518, 40] width 19 height 19
